Goal: Find specific page/section: Find specific page/section

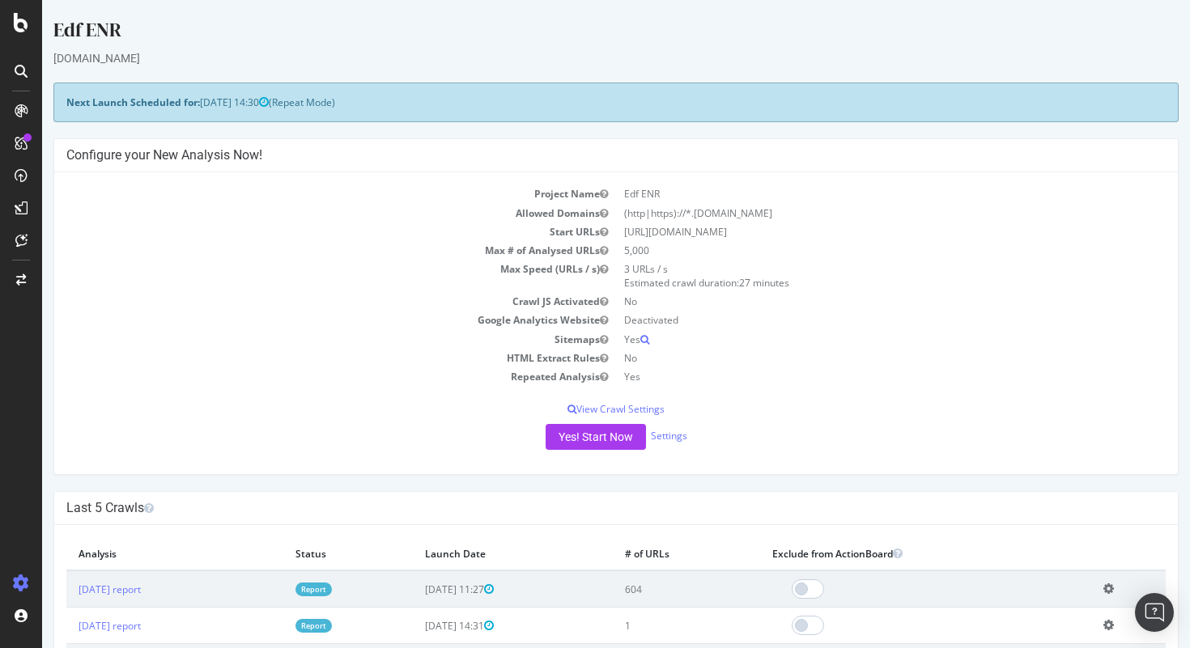
scroll to position [66, 0]
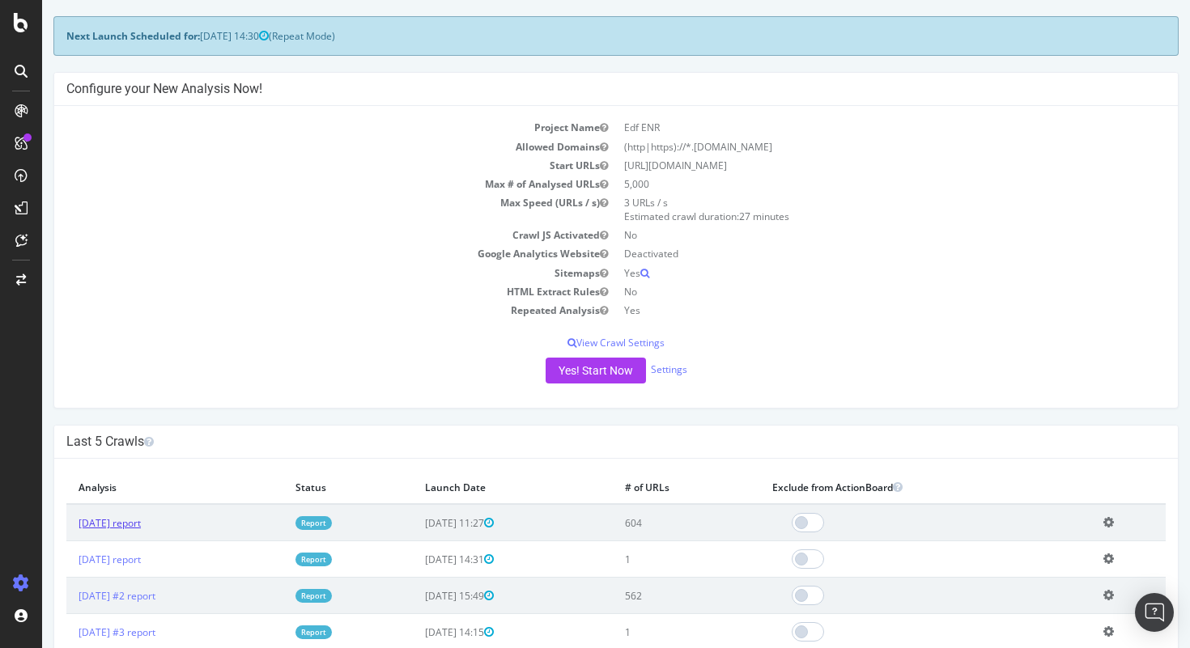
click at [135, 524] on link "[DATE] report" at bounding box center [110, 523] width 62 height 14
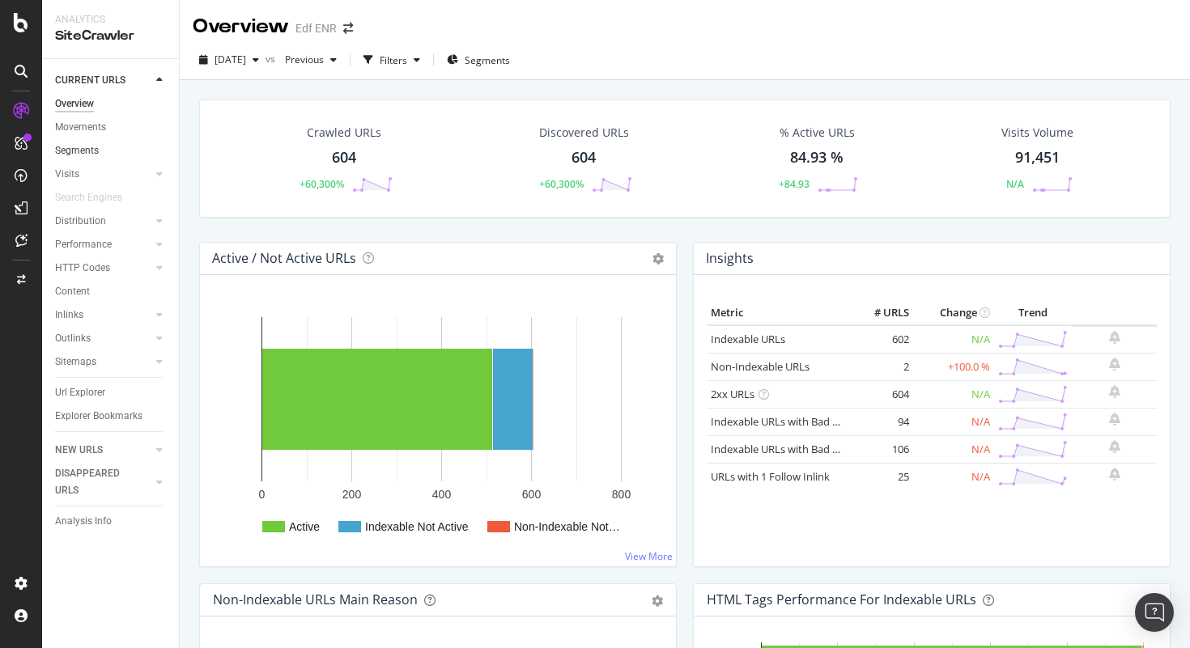
click at [101, 154] on link "Segments" at bounding box center [111, 150] width 113 height 17
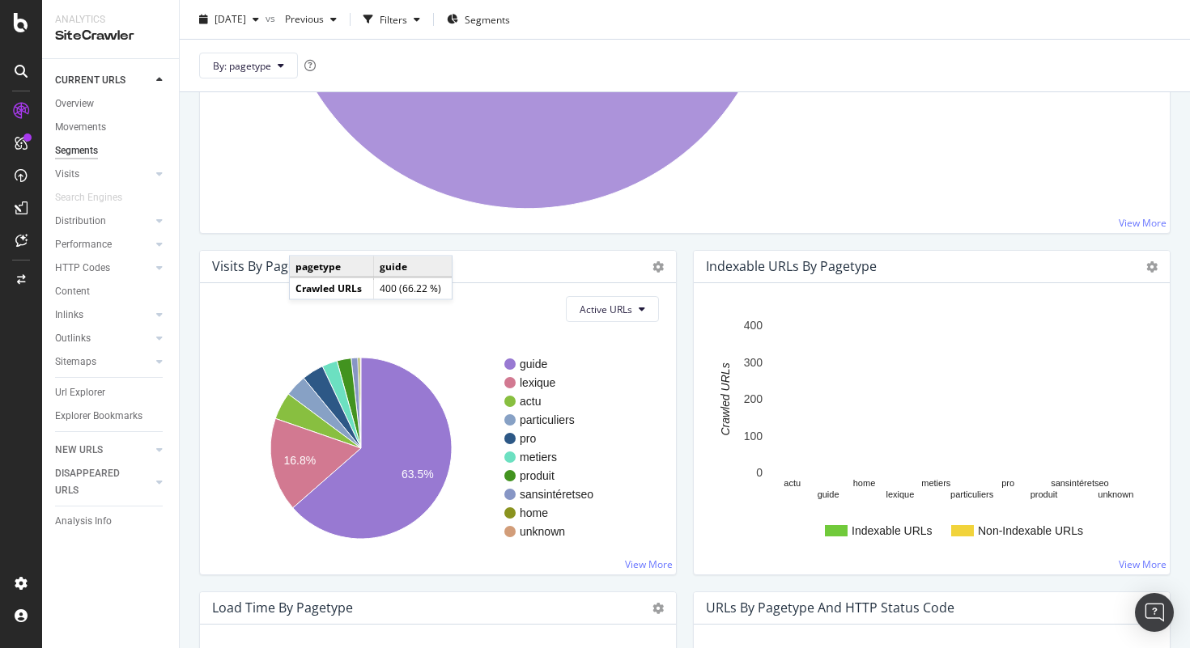
scroll to position [512, 0]
